Goal: Information Seeking & Learning: Learn about a topic

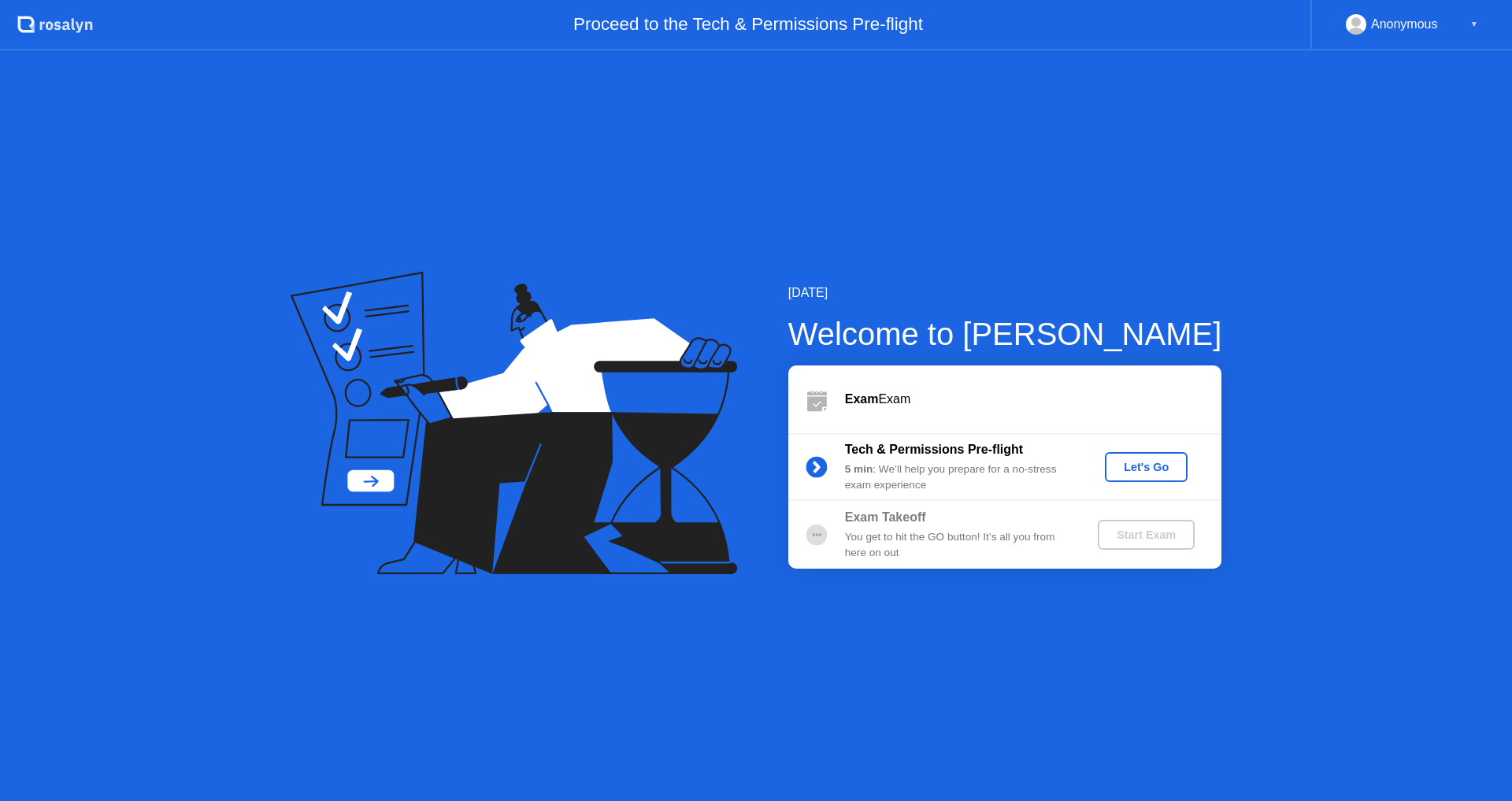
click at [1152, 466] on div "Let's Go" at bounding box center [1146, 467] width 70 height 13
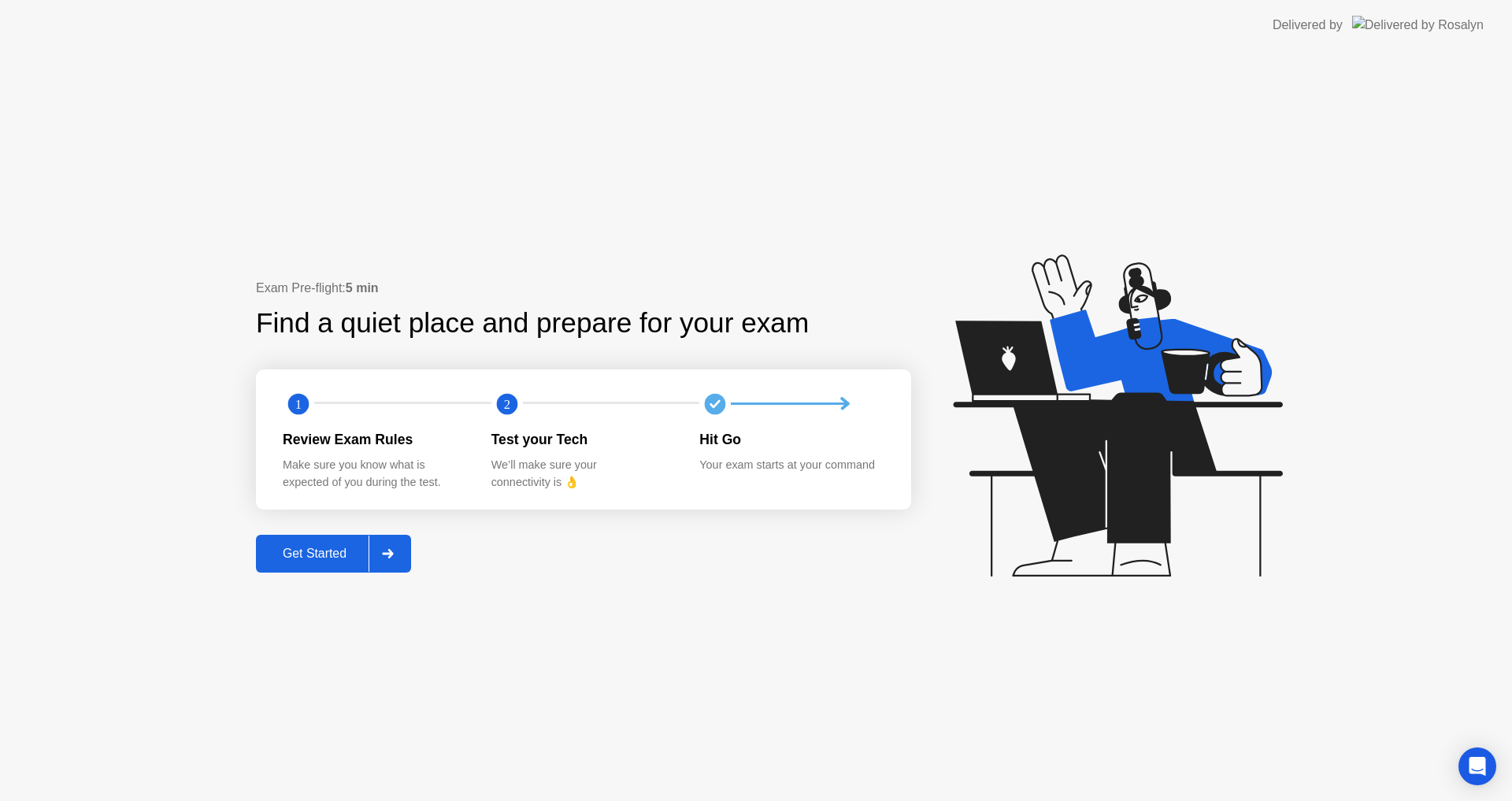
click at [319, 557] on div "Get Started" at bounding box center [315, 554] width 108 height 14
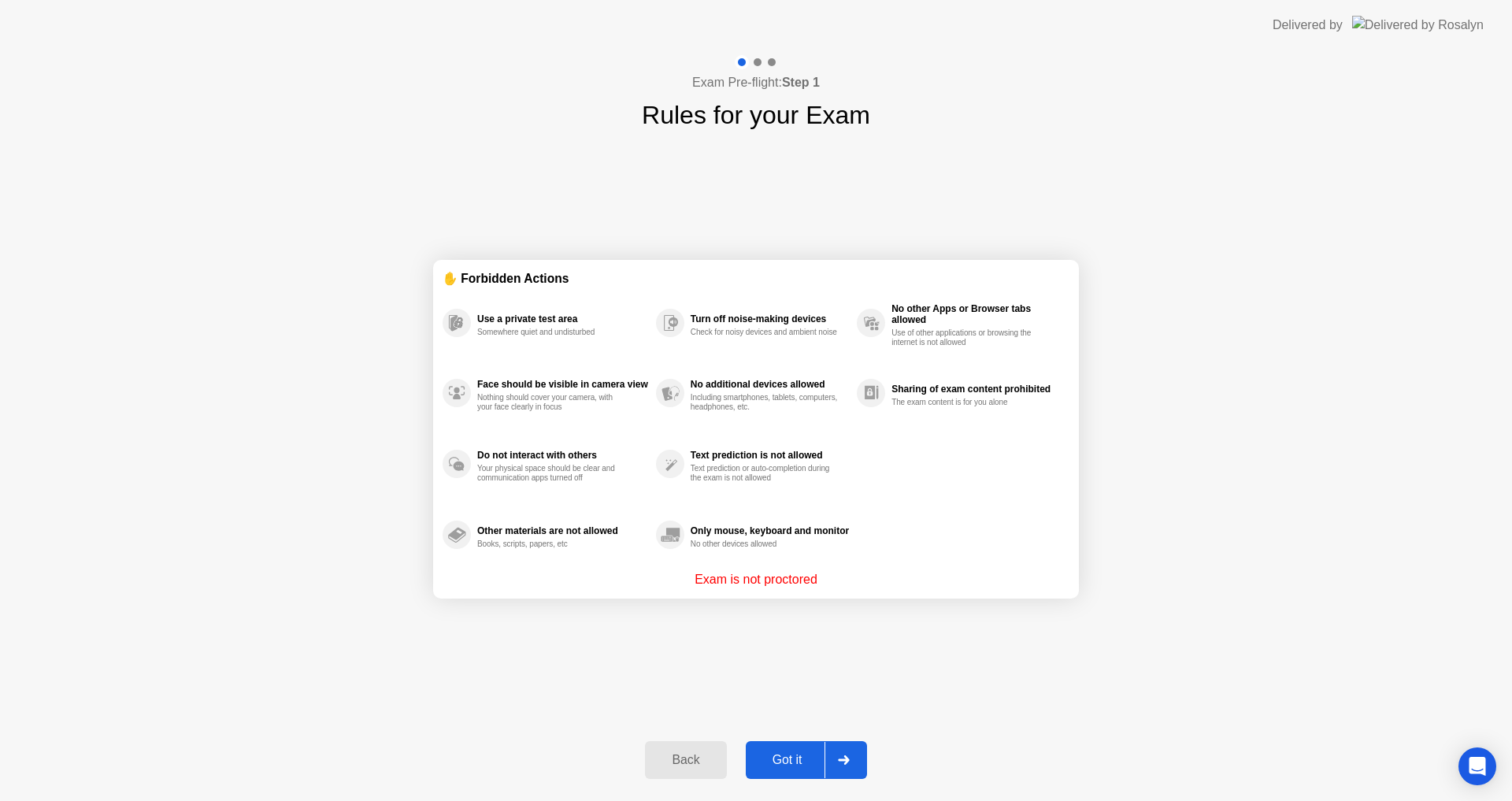
click at [792, 760] on div "Got it" at bounding box center [787, 761] width 74 height 14
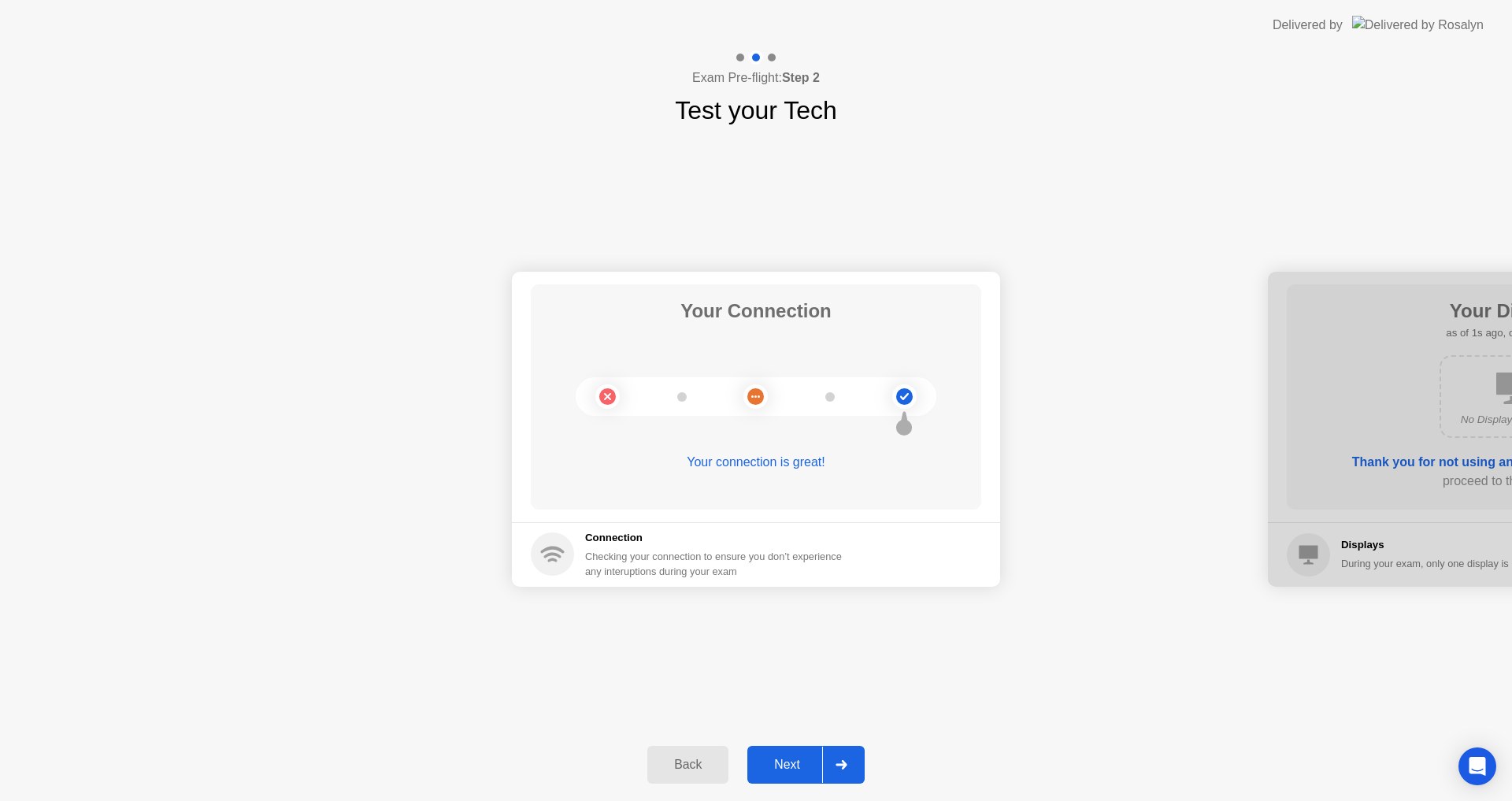
click at [792, 760] on div "Next" at bounding box center [787, 765] width 70 height 14
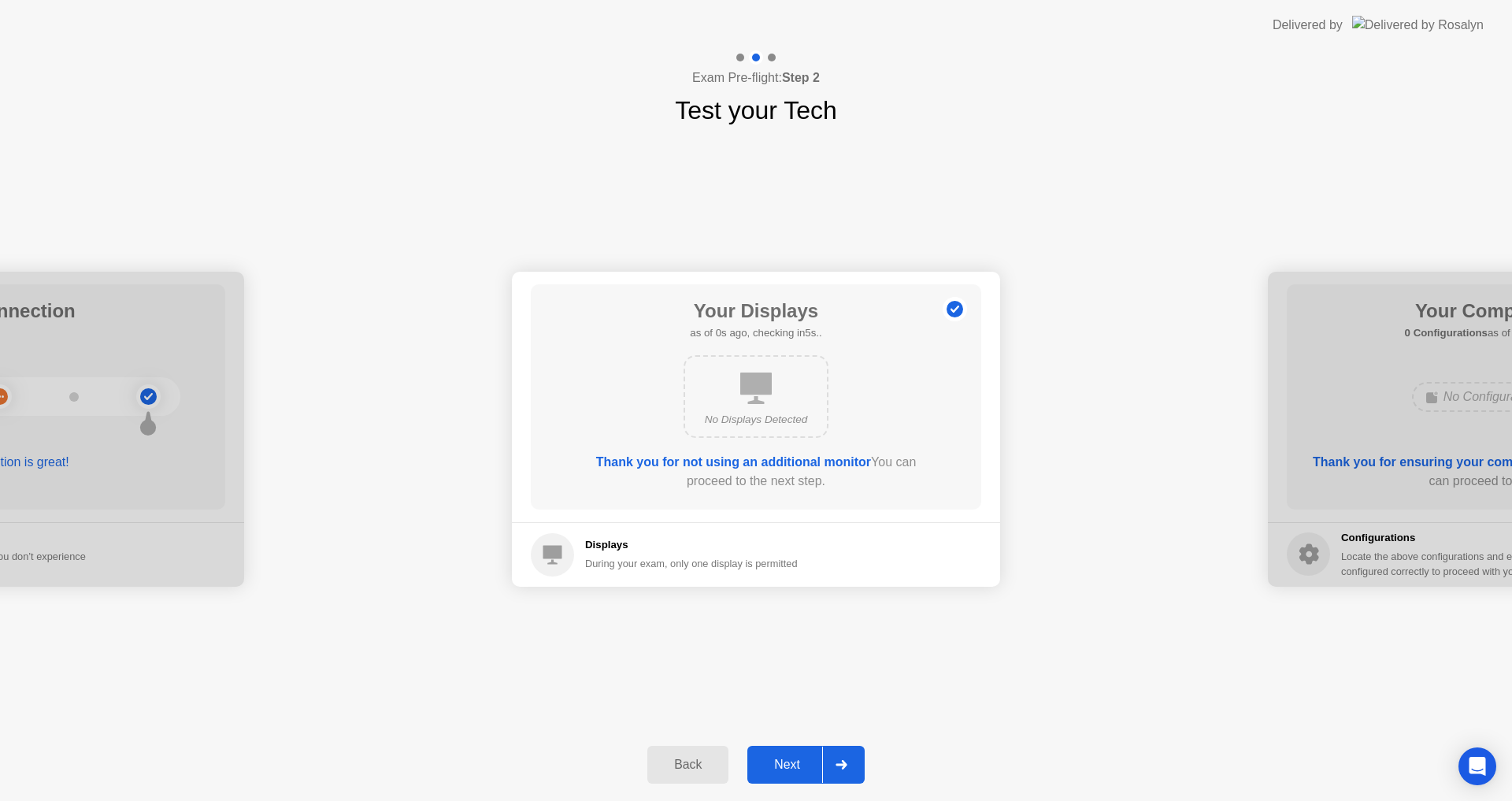
click at [792, 760] on div "Next" at bounding box center [787, 765] width 70 height 14
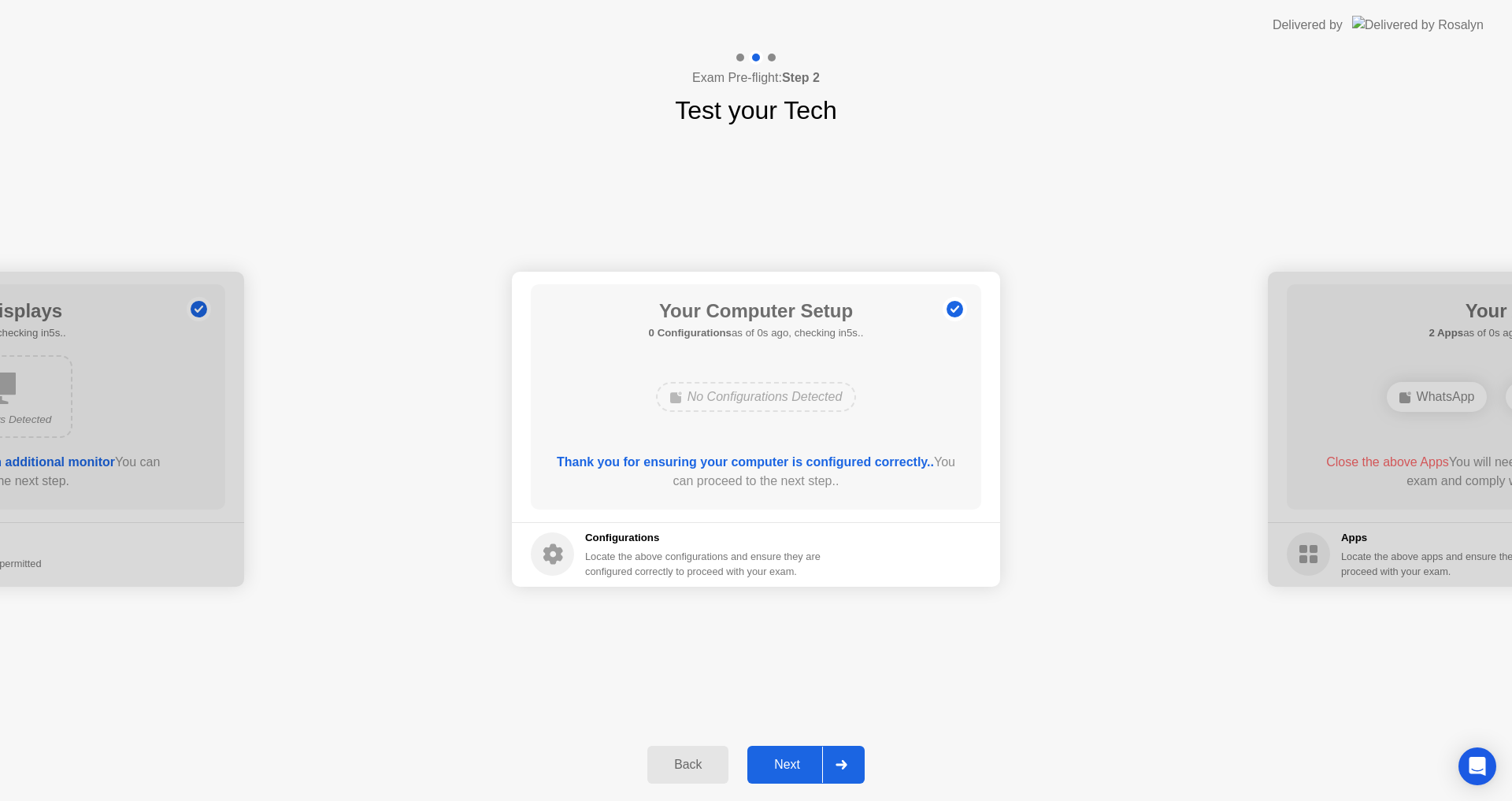
click at [792, 760] on div "Next" at bounding box center [787, 765] width 70 height 14
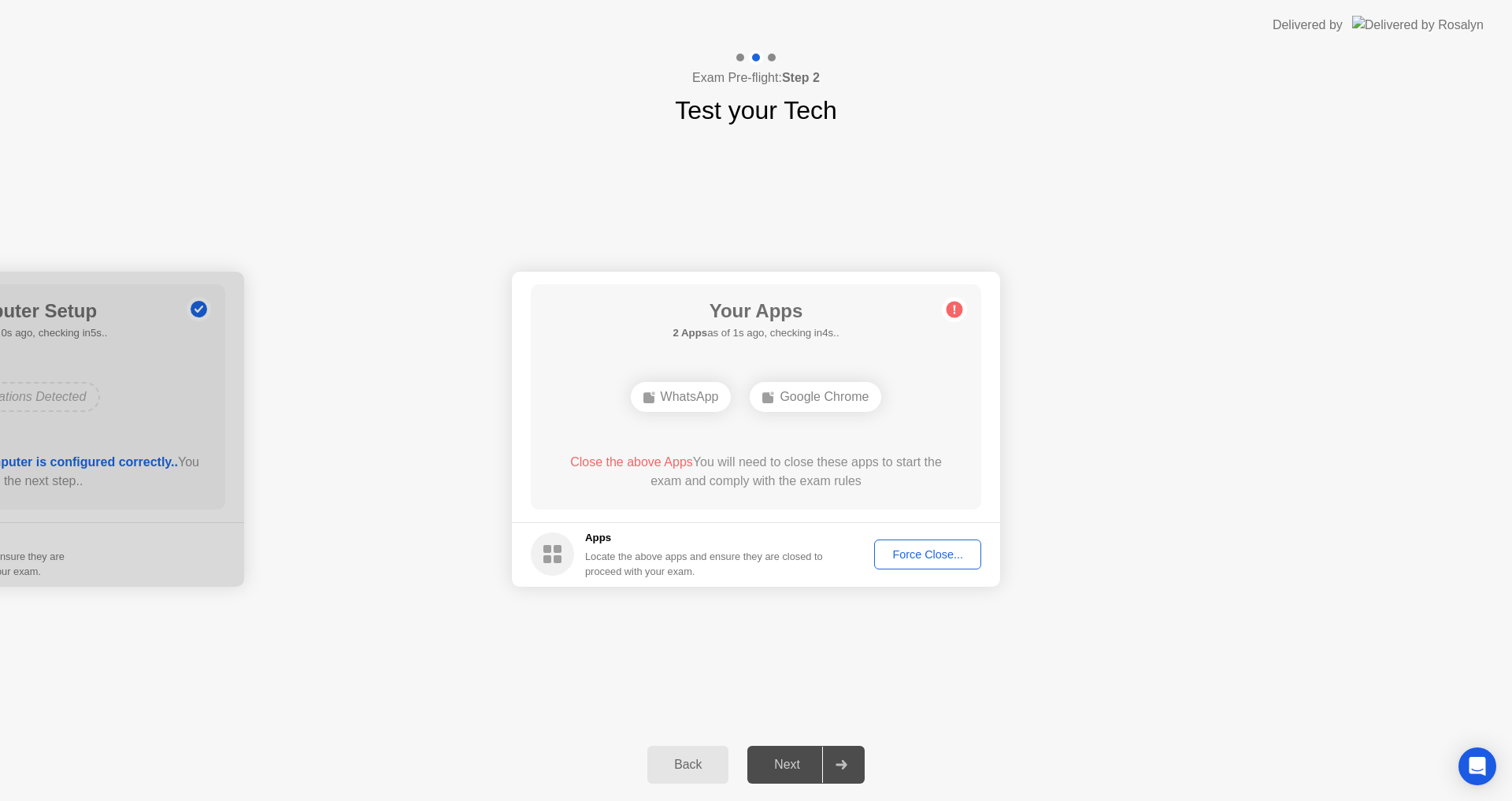
click at [925, 554] on div "Force Close..." at bounding box center [928, 555] width 96 height 13
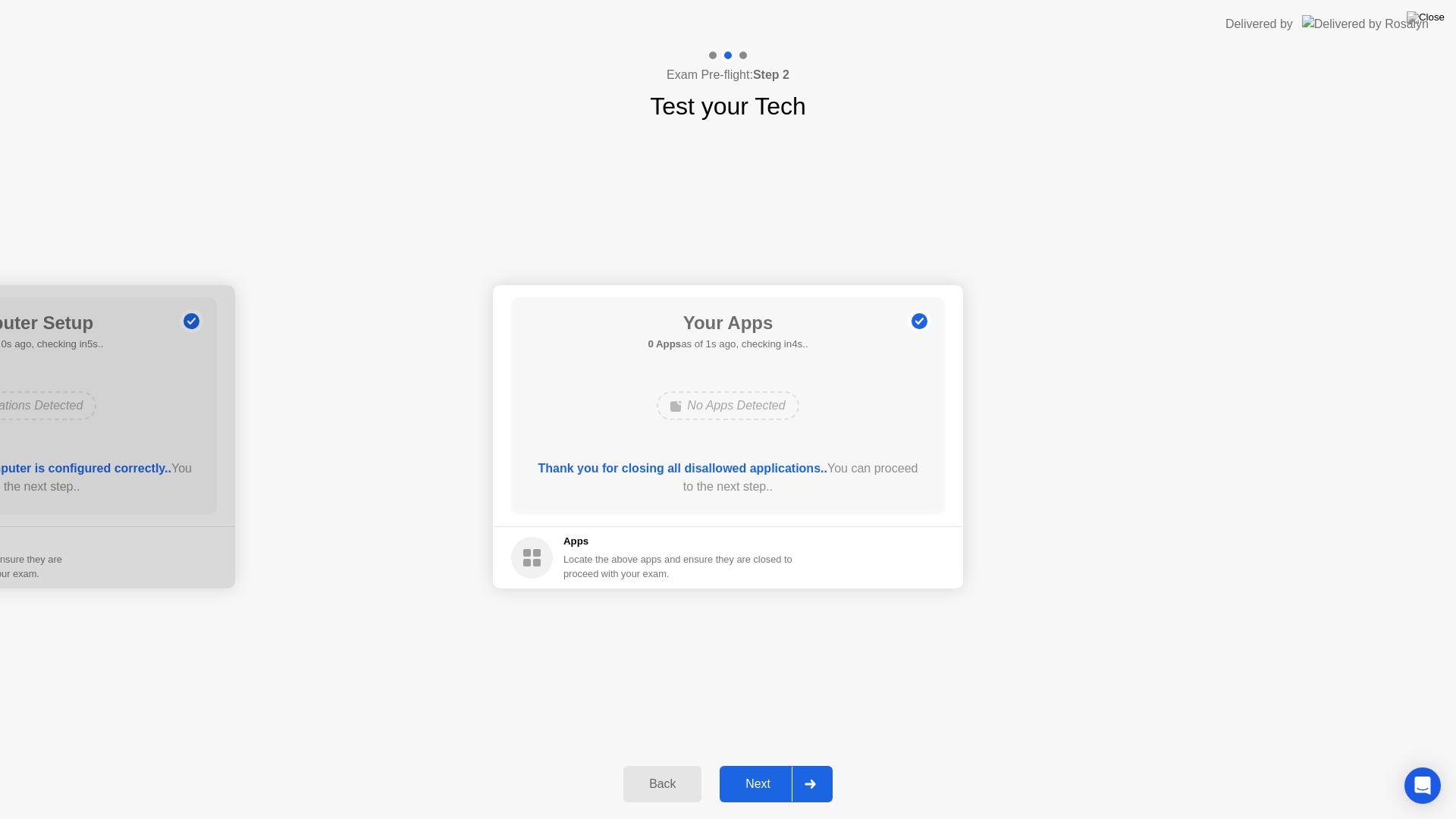
click at [761, 771] on div "Next" at bounding box center [758, 784] width 68 height 14
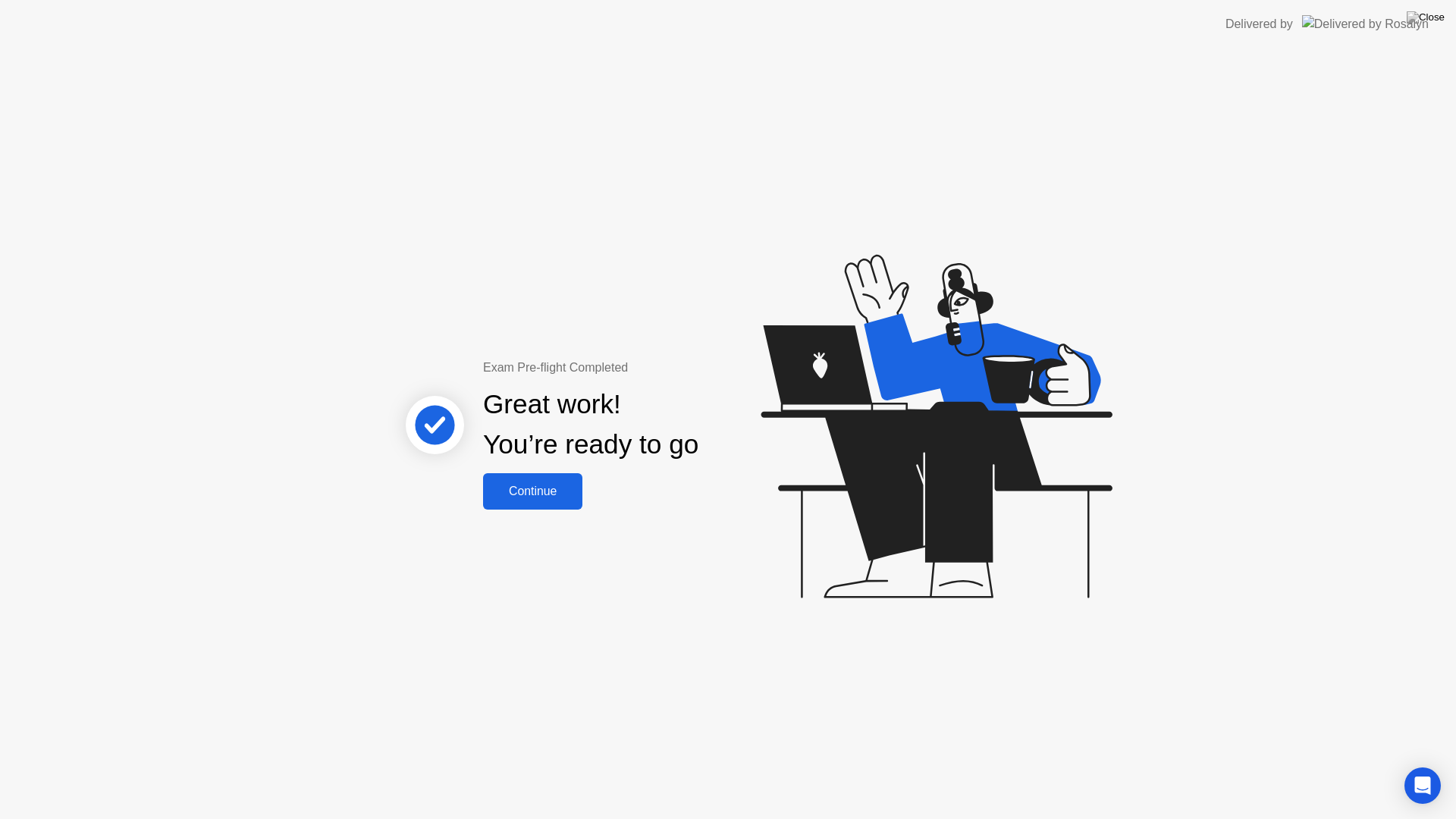
click at [539, 485] on div "Continue" at bounding box center [532, 492] width 90 height 14
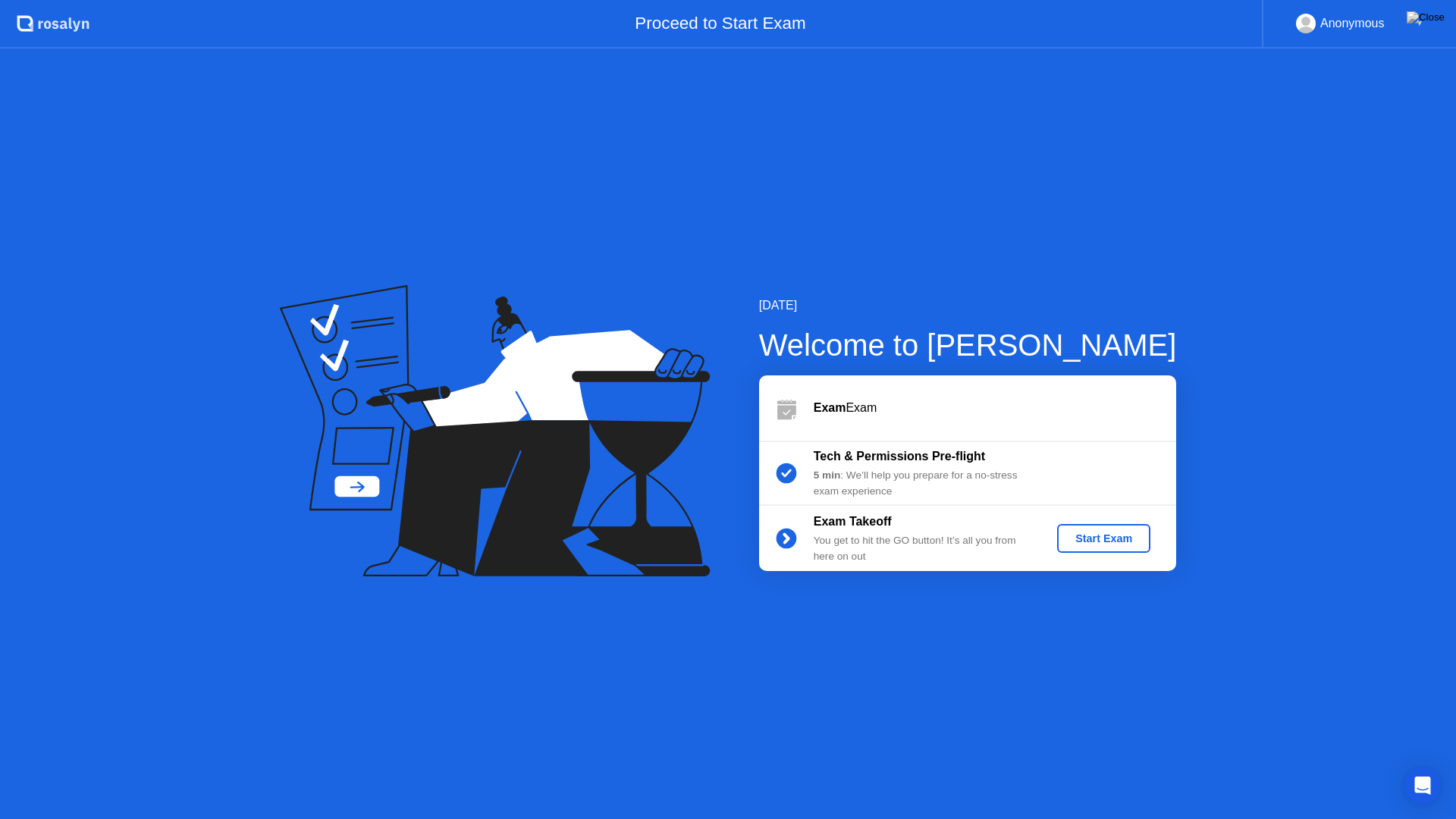
click at [1101, 548] on button "Start Exam" at bounding box center [1104, 538] width 93 height 29
